Goal: Navigation & Orientation: Find specific page/section

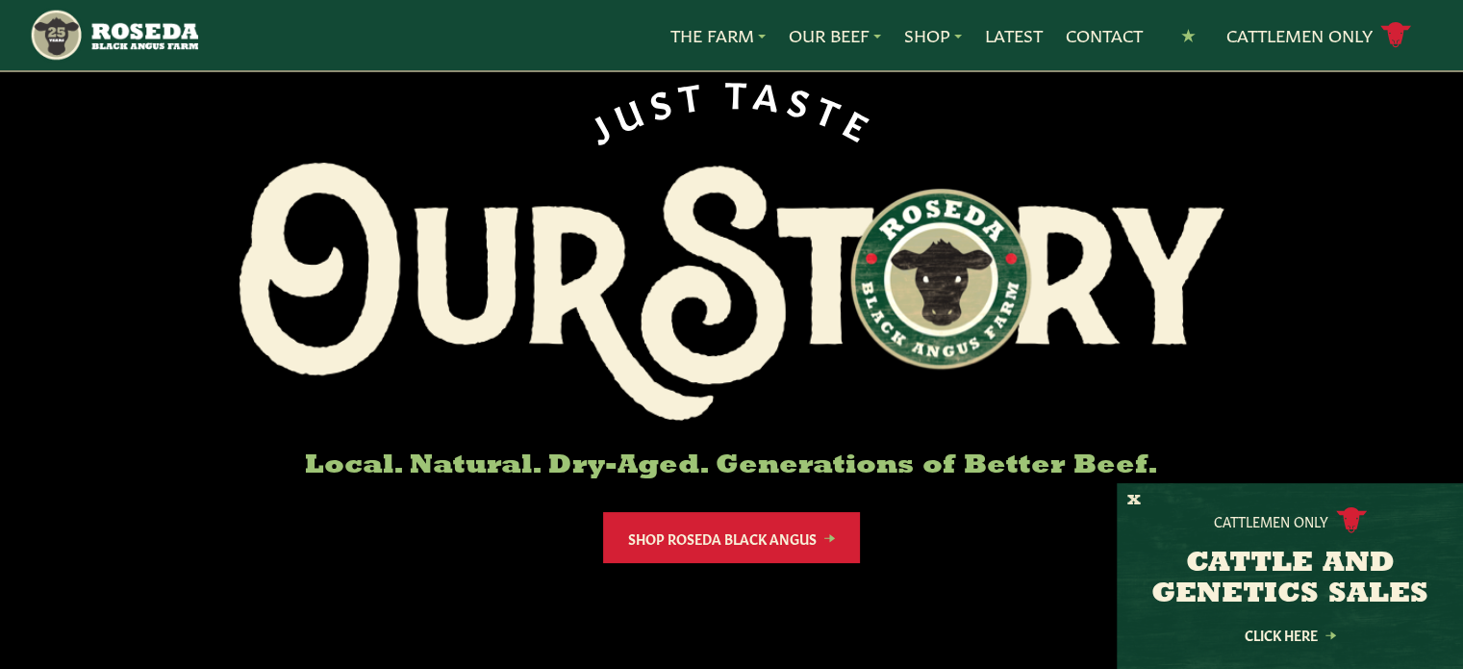
scroll to position [96, 0]
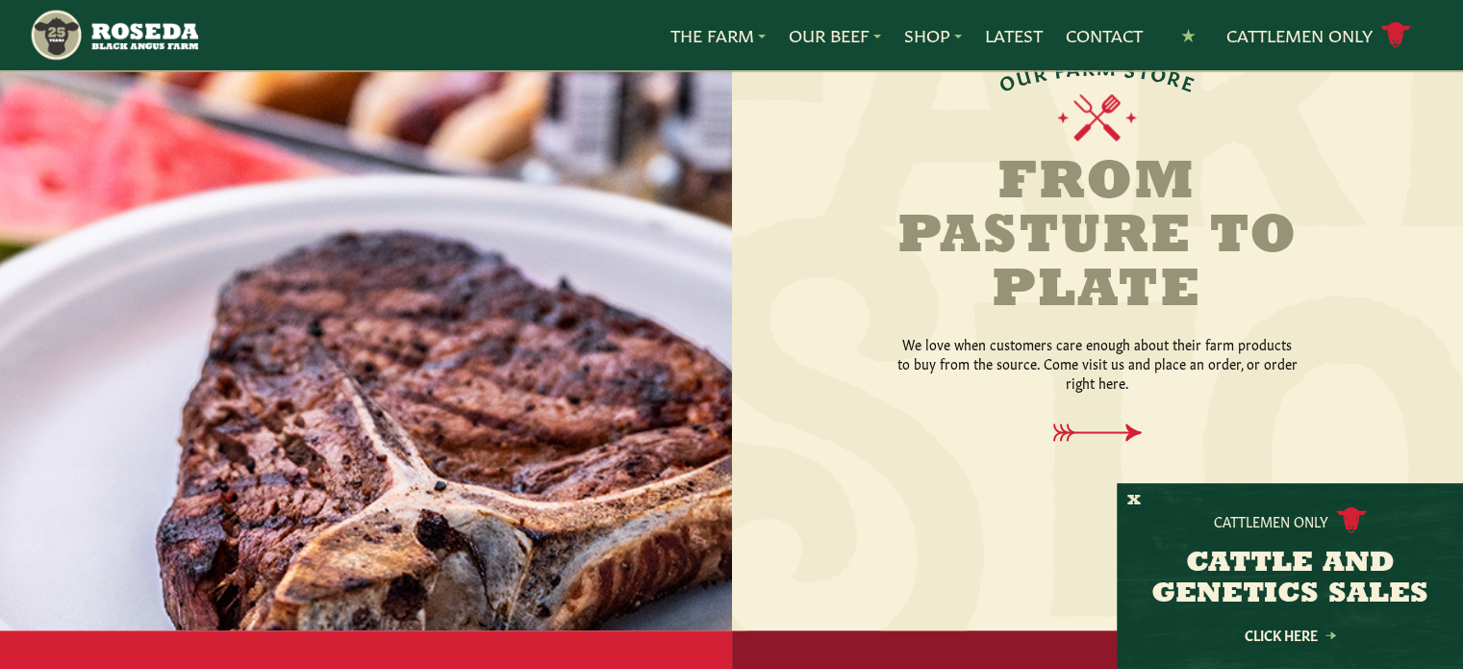
scroll to position [3363, 0]
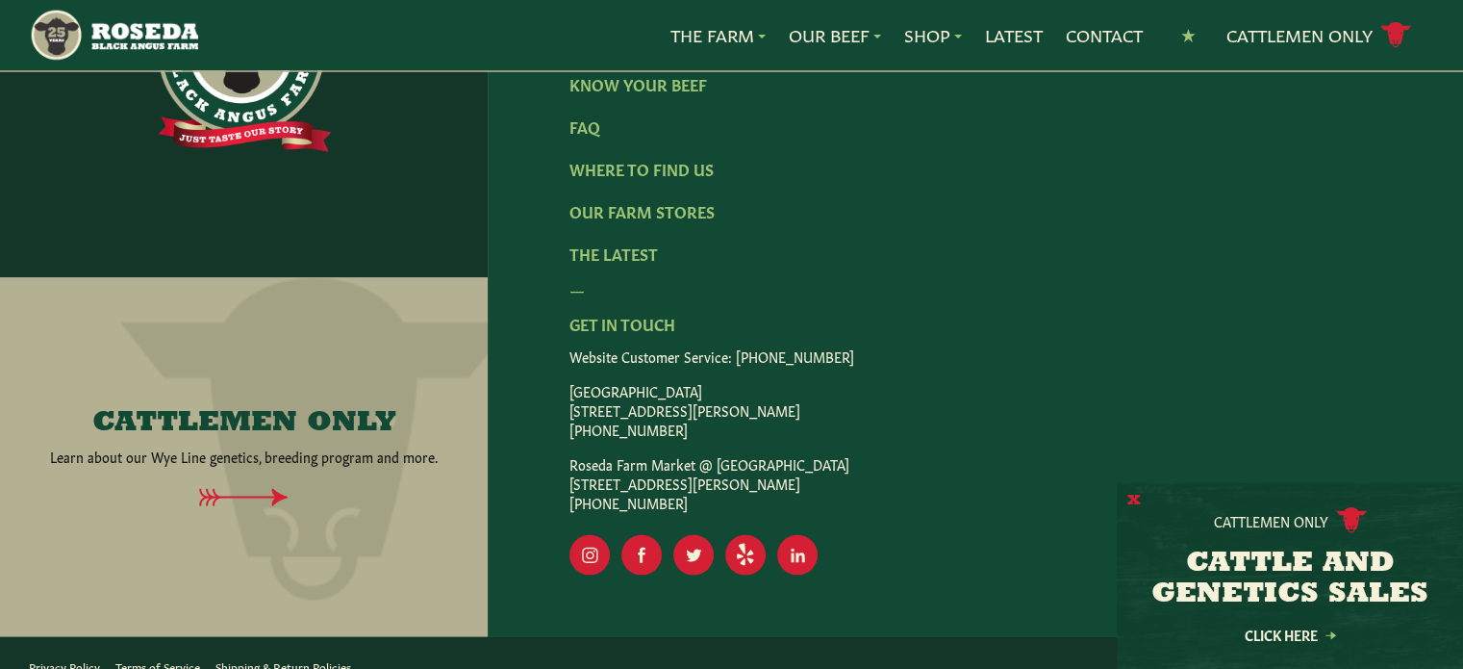
click at [1137, 495] on button "X" at bounding box center [1133, 501] width 13 height 20
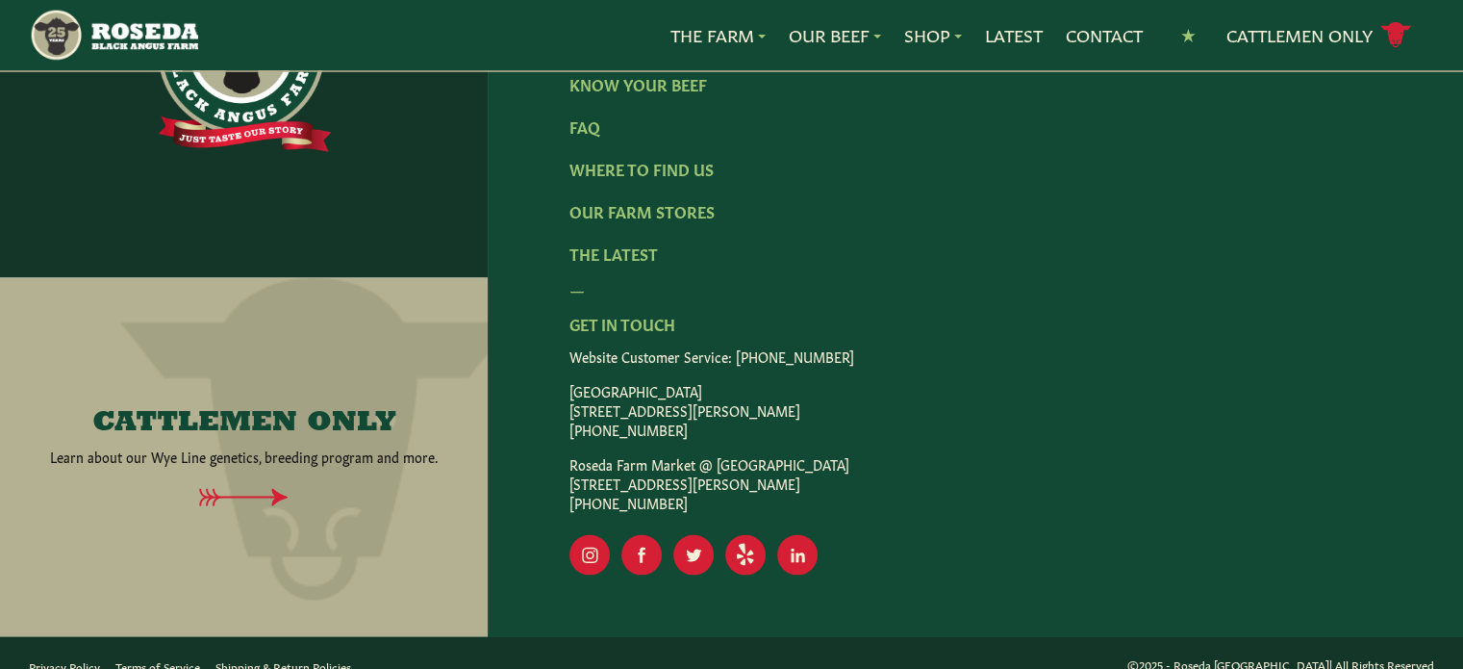
drag, startPoint x: 1197, startPoint y: 644, endPoint x: 1326, endPoint y: 641, distance: 128.9
click at [1326, 653] on p "©2025 - Roseda Black Angus Farm | All Rights Reserved" at bounding box center [1280, 663] width 307 height 20
copy p "Roseda Black Angus Farm"
